Goal: Task Accomplishment & Management: Manage account settings

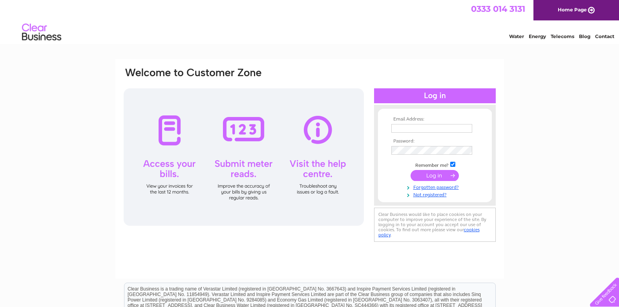
click at [403, 130] on input "text" at bounding box center [431, 128] width 81 height 9
type input "[EMAIL_ADDRESS][DOMAIN_NAME]"
click at [435, 178] on input "submit" at bounding box center [435, 175] width 48 height 11
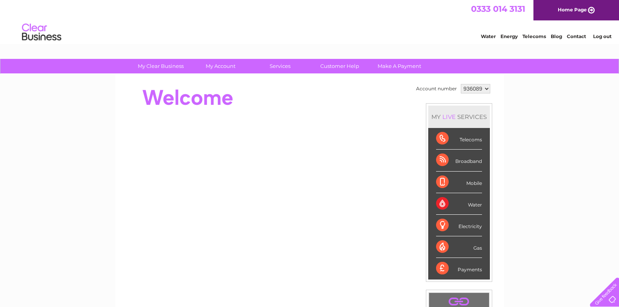
click at [441, 223] on div "Electricity" at bounding box center [459, 226] width 46 height 22
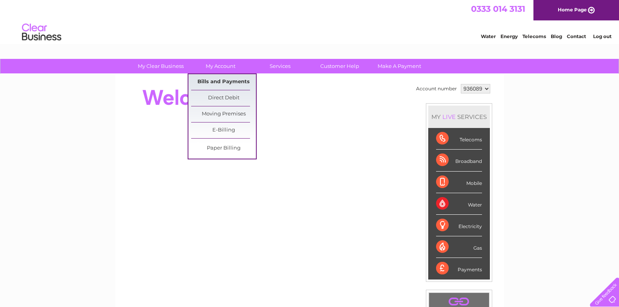
click at [220, 78] on link "Bills and Payments" at bounding box center [223, 82] width 65 height 16
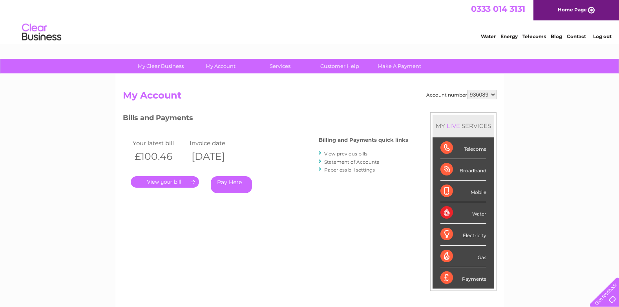
click at [174, 182] on link "." at bounding box center [165, 181] width 68 height 11
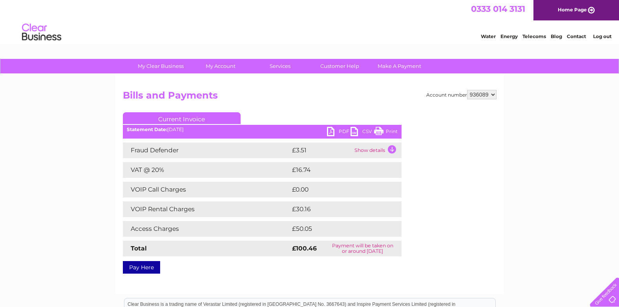
click at [327, 131] on link "PDF" at bounding box center [339, 132] width 24 height 11
